Goal: Task Accomplishment & Management: Complete application form

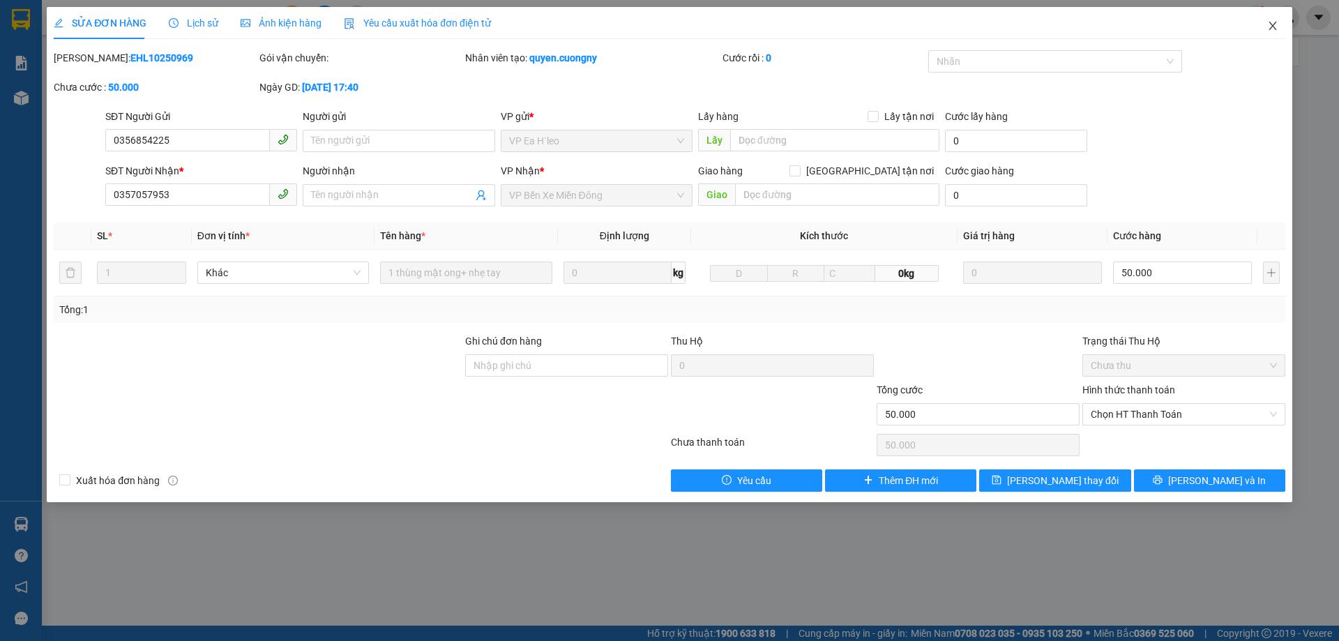
click at [1273, 25] on icon "close" at bounding box center [1272, 25] width 11 height 11
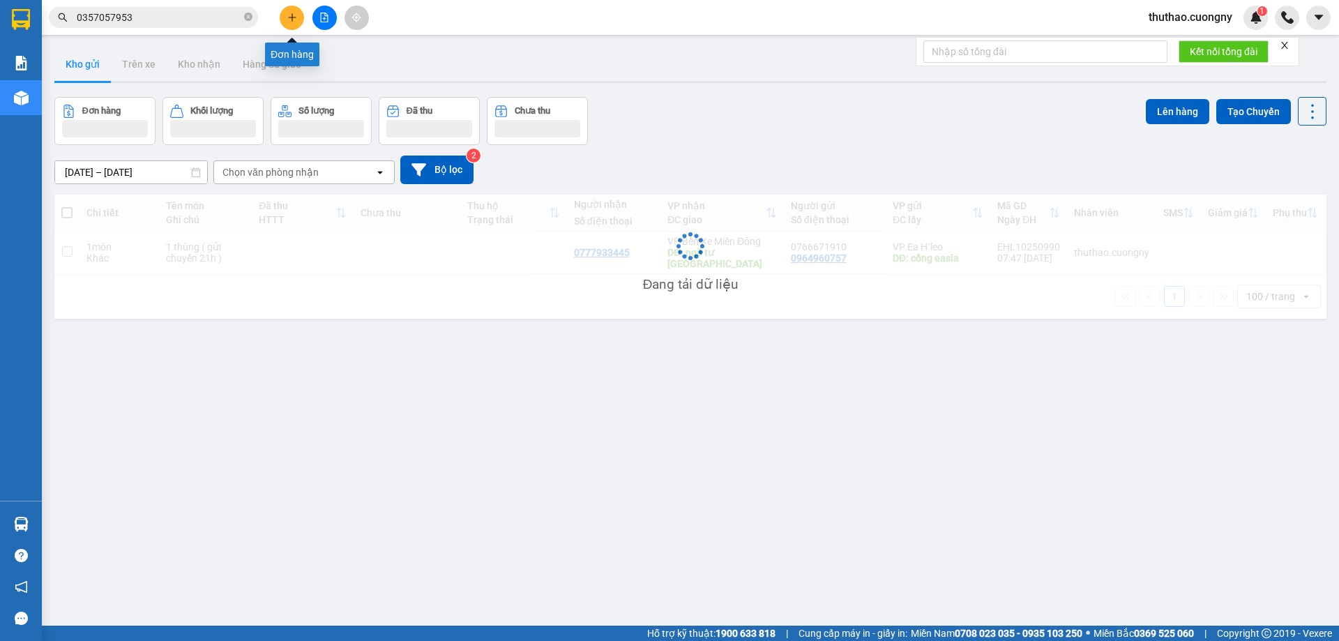
click at [291, 20] on icon "plus" at bounding box center [292, 18] width 10 height 10
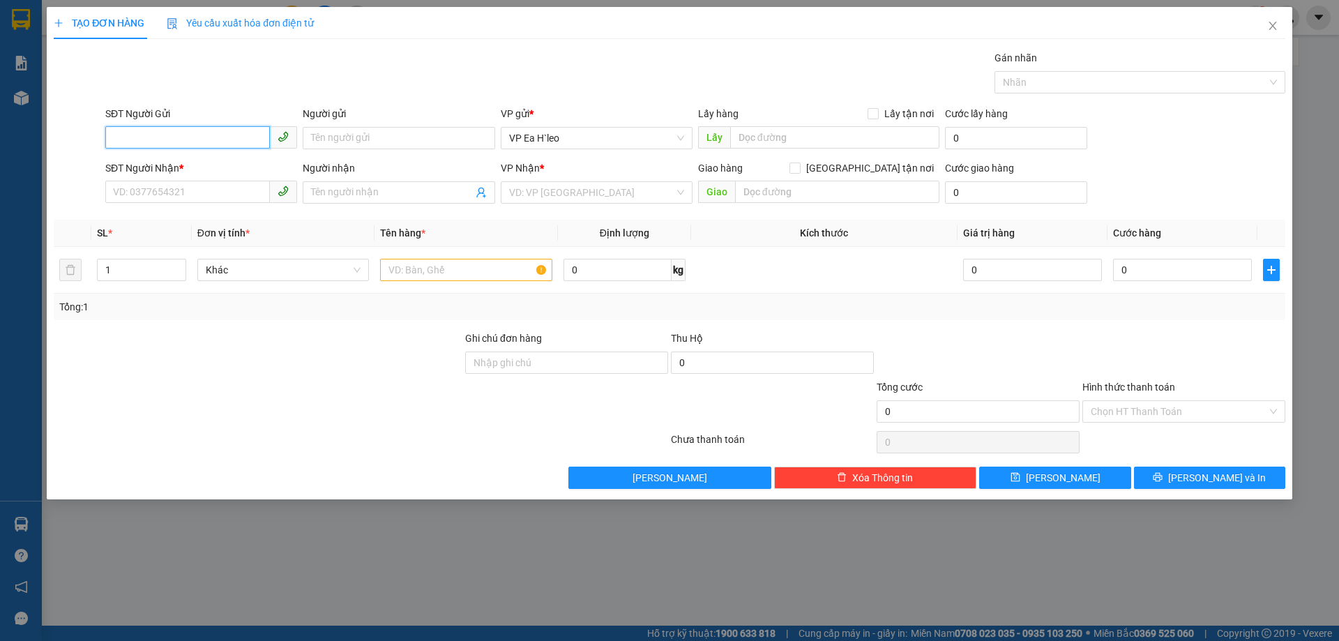
paste input "0385219956"
type input "0385219956"
click at [758, 133] on input "text" at bounding box center [834, 137] width 209 height 22
type input "ngã ba nam đàn"
click at [538, 195] on input "search" at bounding box center [591, 192] width 165 height 21
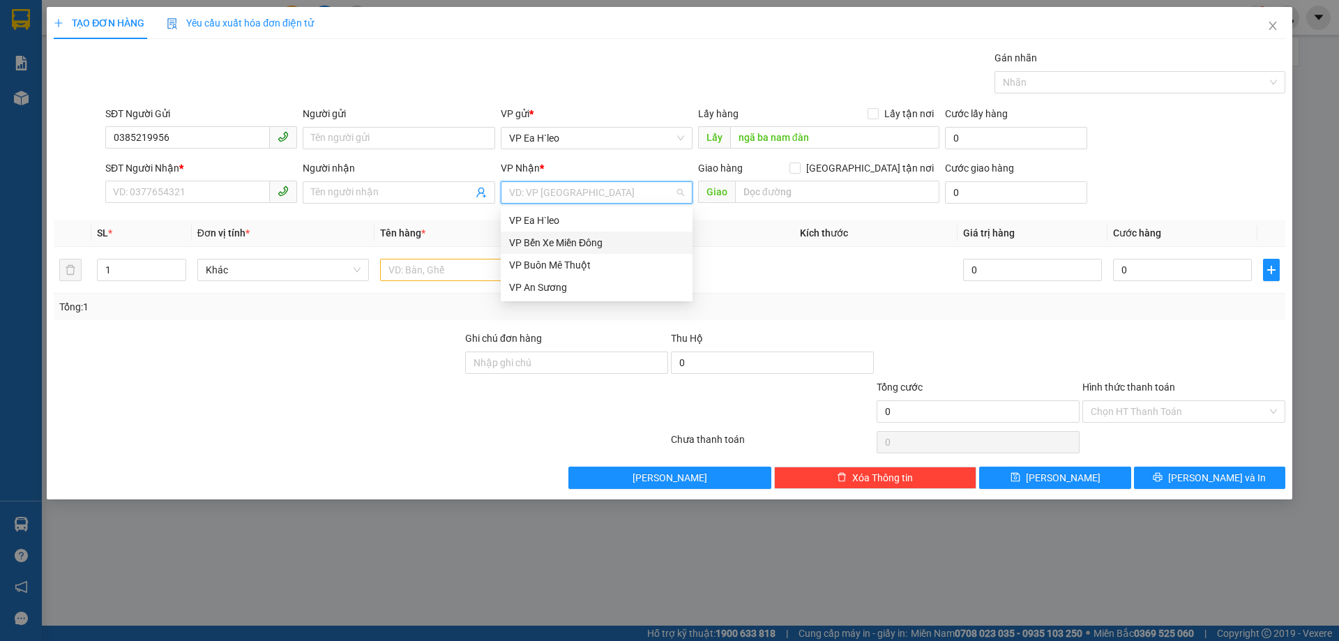
click at [548, 248] on div "VP Bến Xe Miền Đông" at bounding box center [596, 242] width 175 height 15
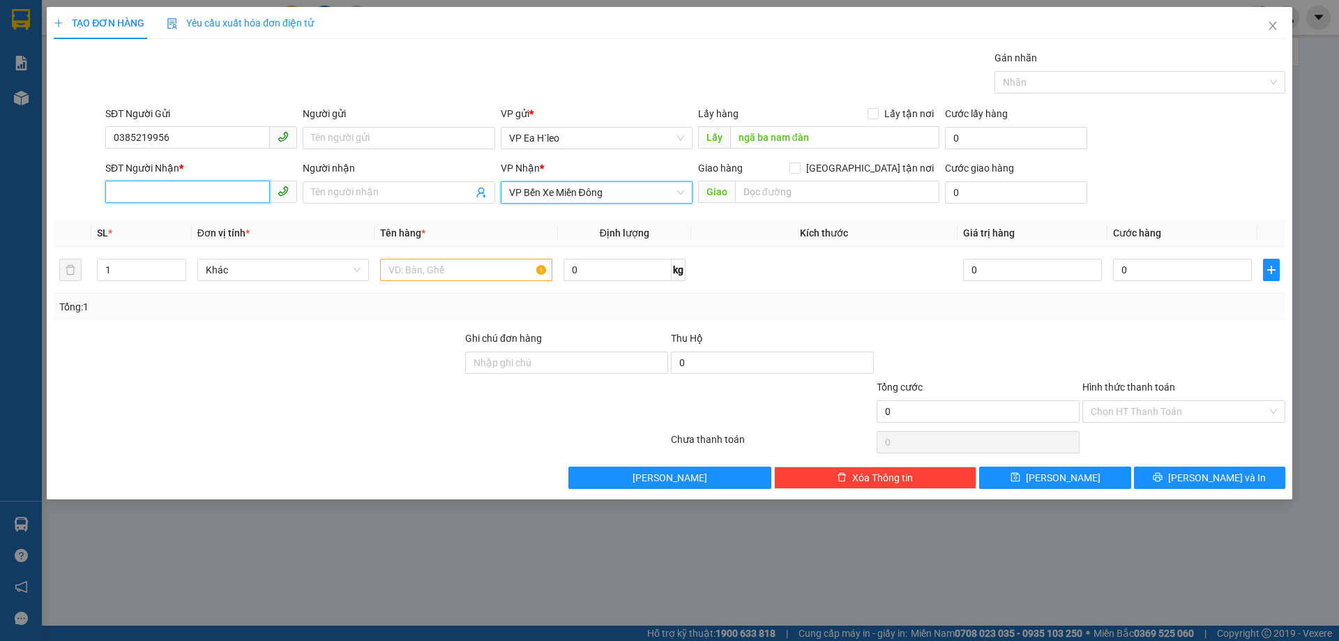
click at [197, 191] on input "SĐT Người Nhận *" at bounding box center [187, 192] width 165 height 22
click at [444, 265] on input "text" at bounding box center [466, 270] width 172 height 22
type input "1 thùng"
click at [215, 192] on input "SĐT Người Nhận *" at bounding box center [187, 192] width 165 height 22
click at [199, 194] on input "SĐT Người Nhận *" at bounding box center [187, 192] width 165 height 22
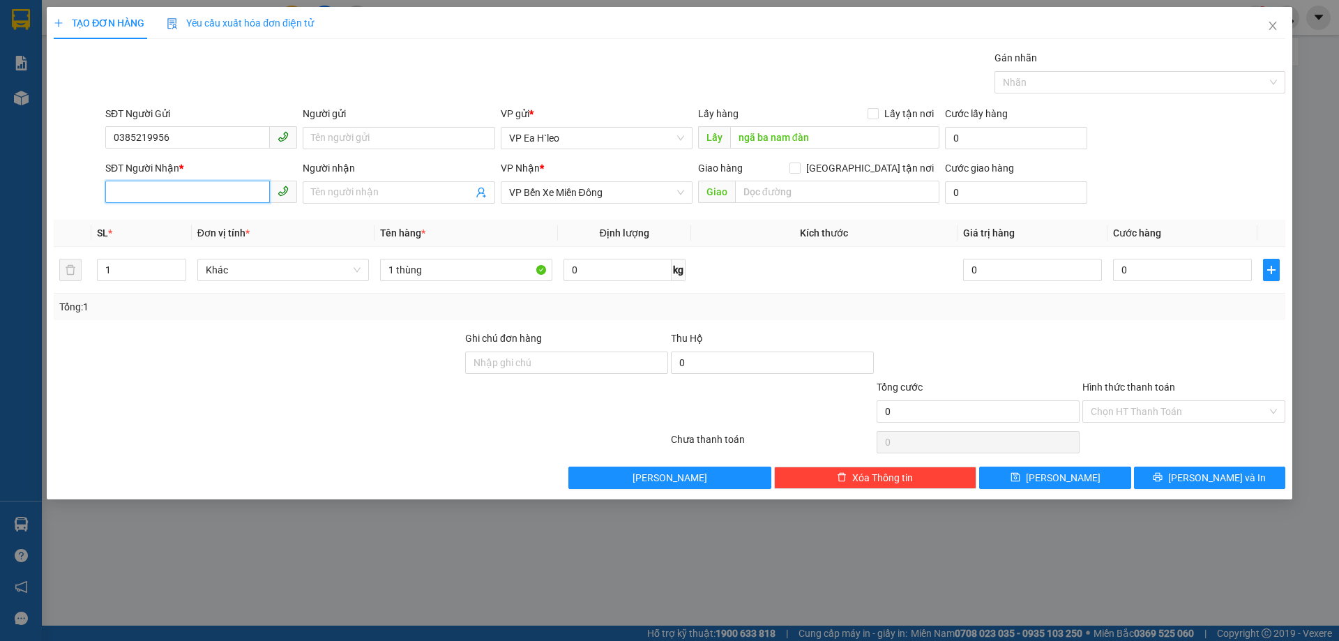
click at [144, 188] on input "SĐT Người Nhận *" at bounding box center [187, 192] width 165 height 22
type input "0975383290"
click at [1076, 471] on button "[PERSON_NAME]" at bounding box center [1054, 478] width 151 height 22
